Goal: Task Accomplishment & Management: Use online tool/utility

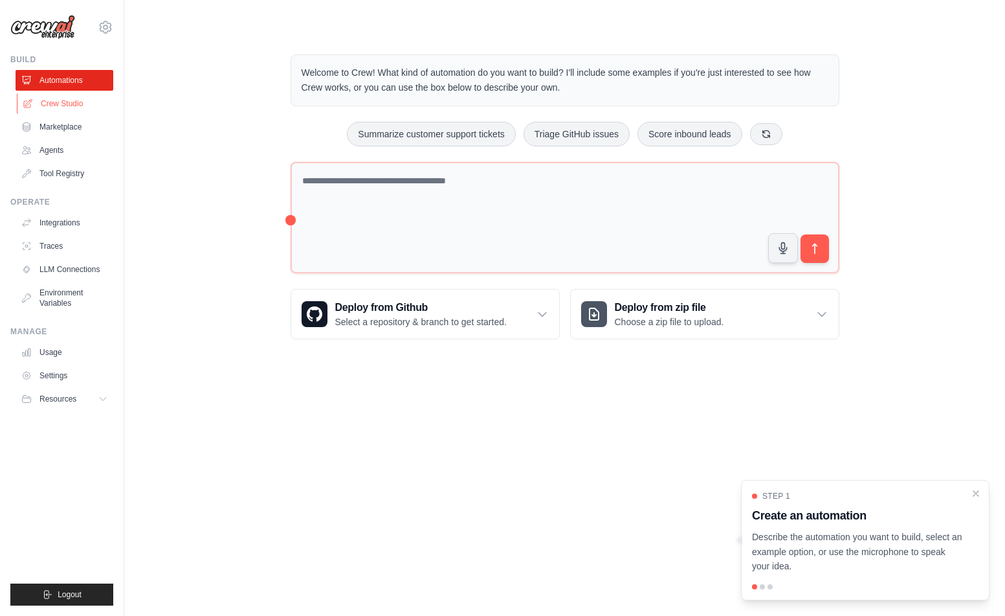
click at [56, 104] on link "Crew Studio" at bounding box center [66, 103] width 98 height 21
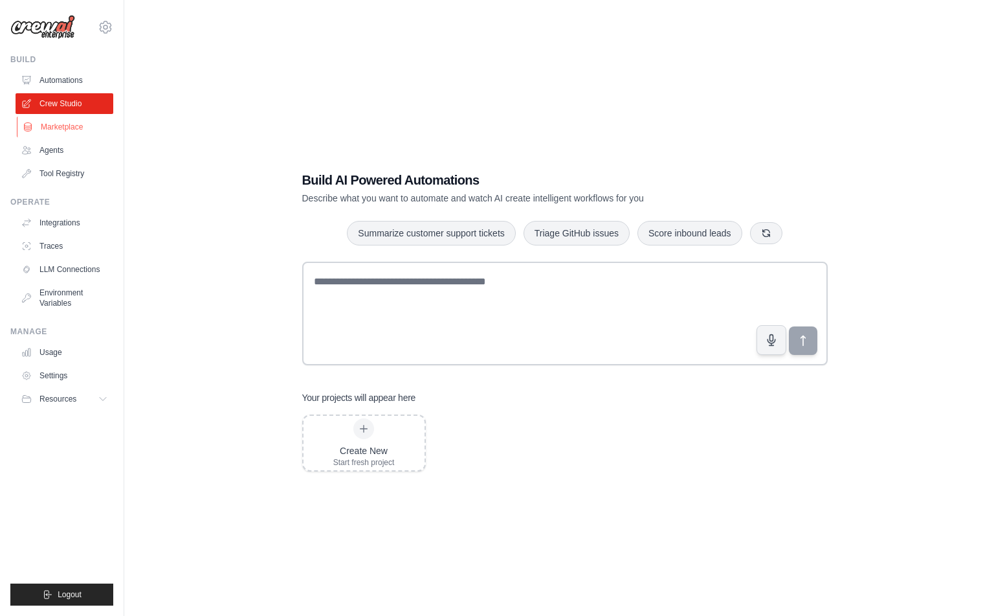
click at [55, 128] on link "Marketplace" at bounding box center [66, 127] width 98 height 21
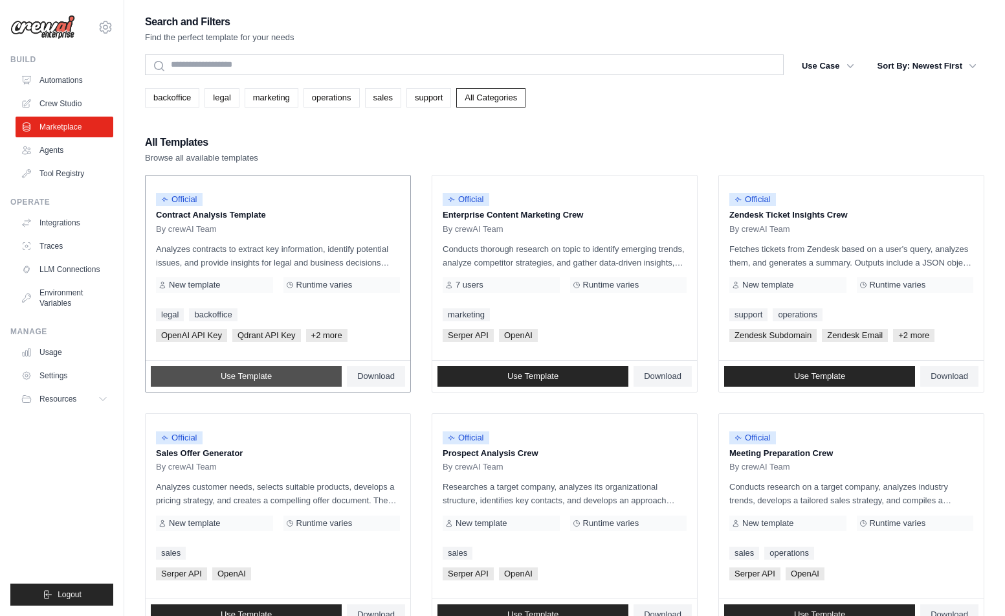
click at [316, 370] on link "Use Template" at bounding box center [246, 376] width 191 height 21
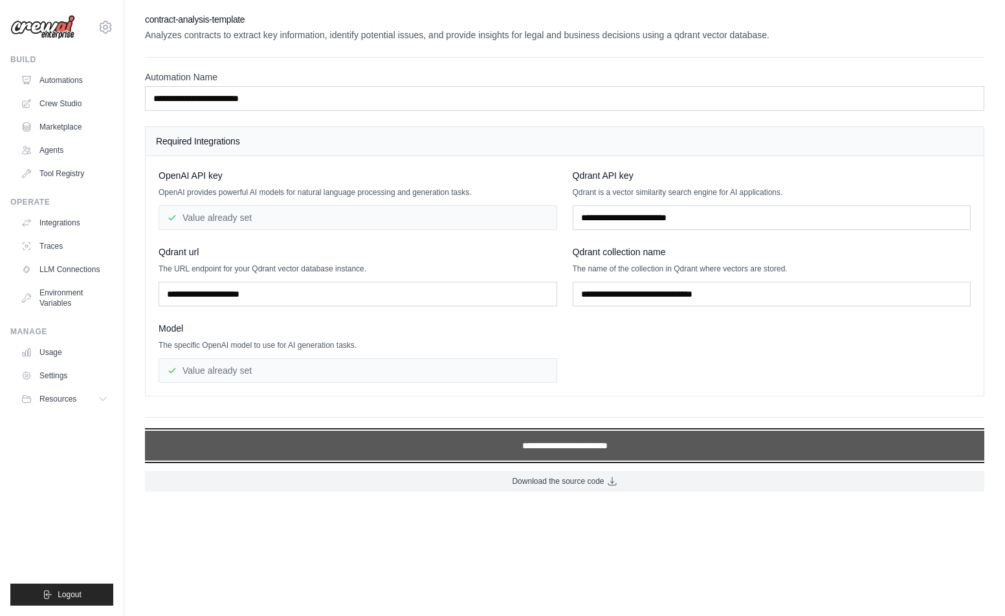
click at [492, 440] on input "**********" at bounding box center [565, 446] width 840 height 30
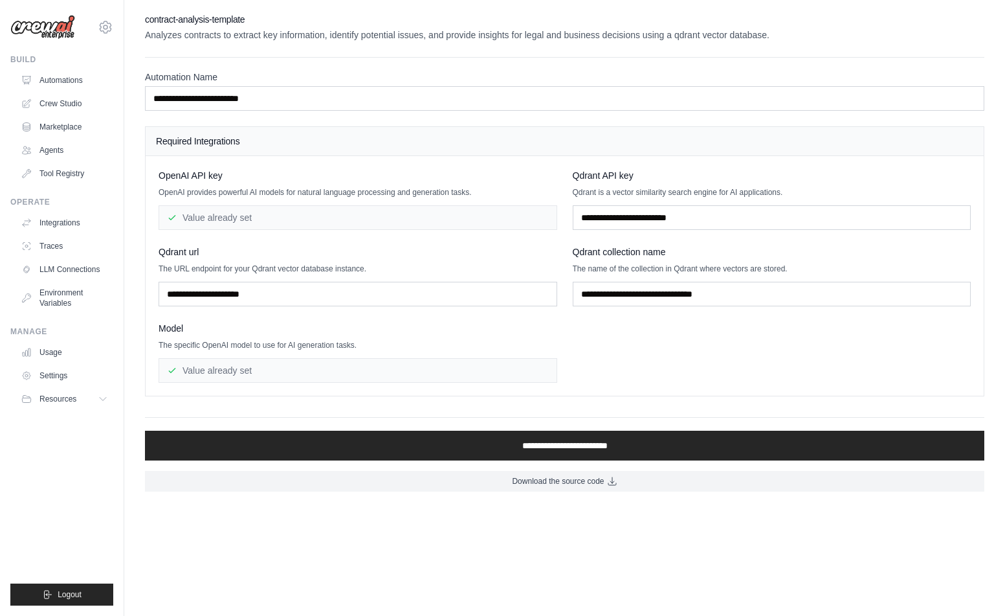
click at [583, 174] on span "Qdrant API key" at bounding box center [603, 175] width 61 height 13
copy span "Qdrant"
